Goal: Complete application form: Complete application form

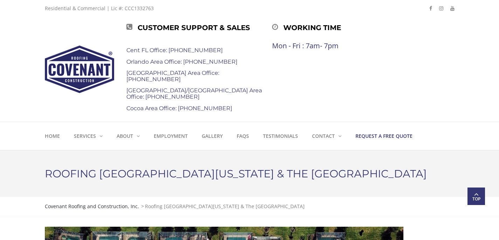
click at [375, 136] on strong "Request a Free Quote" at bounding box center [383, 136] width 57 height 7
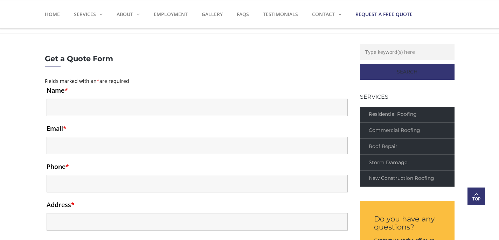
scroll to position [194, 0]
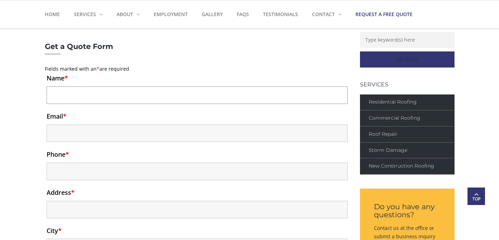
click at [60, 97] on input "Name *" at bounding box center [197, 96] width 301 height 18
type input "William Kinsey"
type input "yesnikjr@aol.com"
type input "19049104015"
type input "12572 STAGE COACH LN"
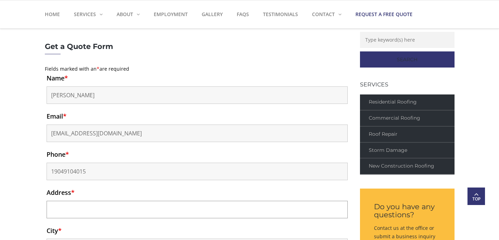
type input "JACKSONVILLE"
select select "FL"
type input "32223"
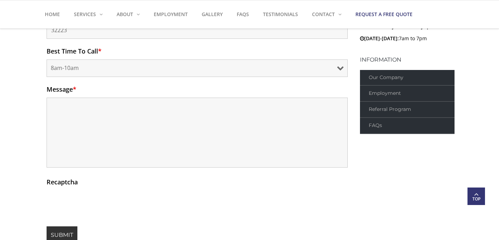
scroll to position [476, 0]
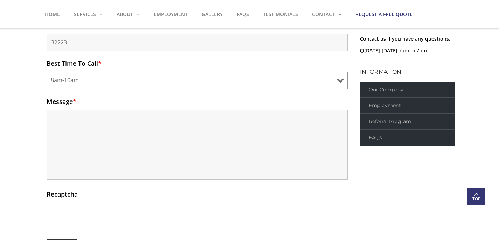
click at [338, 81] on select "8am-10am 10am-12pm 12pm-2pm 2pm-4pm" at bounding box center [197, 81] width 301 height 18
click at [47, 72] on select "8am-10am 10am-12pm 12pm-2pm 2pm-4pm" at bounding box center [197, 81] width 301 height 18
click at [55, 117] on textarea "Message *" at bounding box center [197, 145] width 301 height 70
click at [10, 130] on div "Get a Quote Form Fields marked with an * are required Name * William Kinsey Ema…" at bounding box center [249, 14] width 499 height 506
click at [210, 116] on textarea "We would like a quote on a new roof. Our existing roof is 20" at bounding box center [197, 145] width 301 height 70
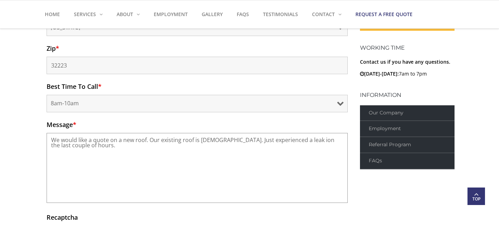
scroll to position [454, 0]
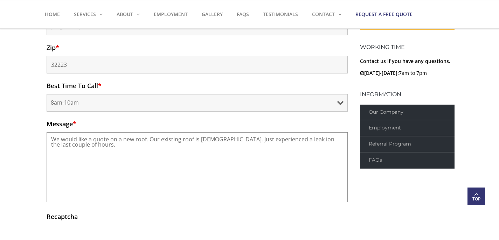
click at [300, 141] on textarea "We would like a quote on a new roof. Our existing roof is 20 years old. Just ex…" at bounding box center [197, 167] width 301 height 70
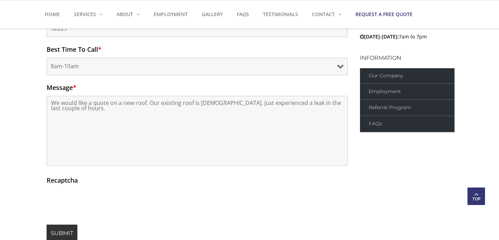
scroll to position [486, 0]
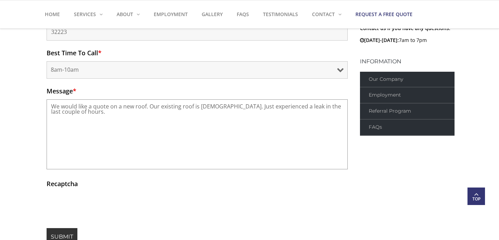
click at [52, 121] on textarea "We would like a quote on a new roof. Our existing roof is 20 years old. Just ex…" at bounding box center [197, 134] width 301 height 70
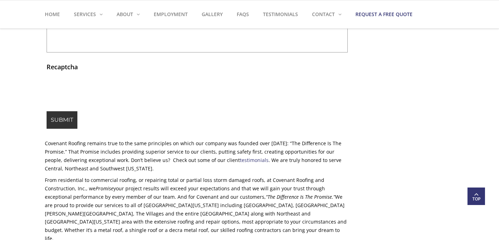
scroll to position [604, 0]
type textarea "We would like a quote on a new roof. Our existing roof is 20 years old. Just ex…"
click at [66, 119] on input "Submit" at bounding box center [62, 119] width 31 height 18
